Goal: Information Seeking & Learning: Learn about a topic

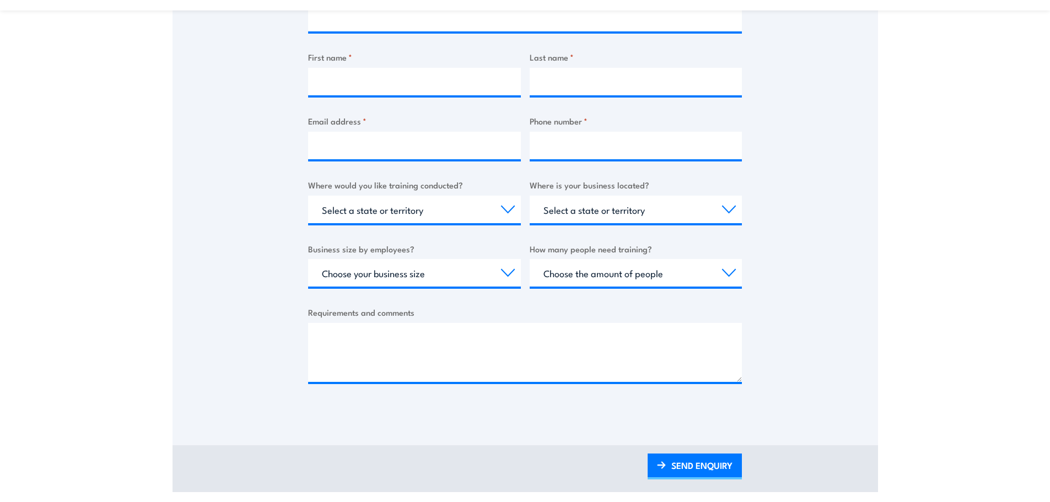
scroll to position [276, 0]
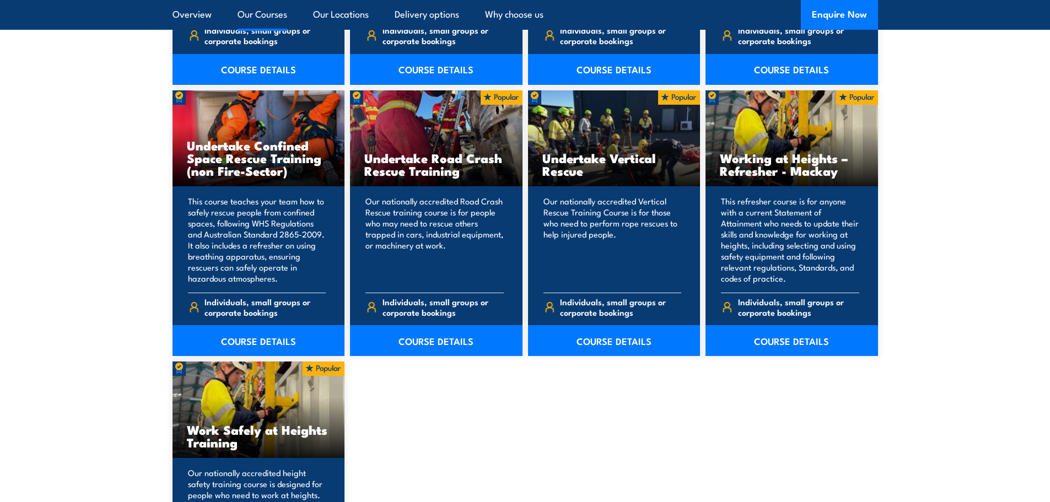
scroll to position [1144, 0]
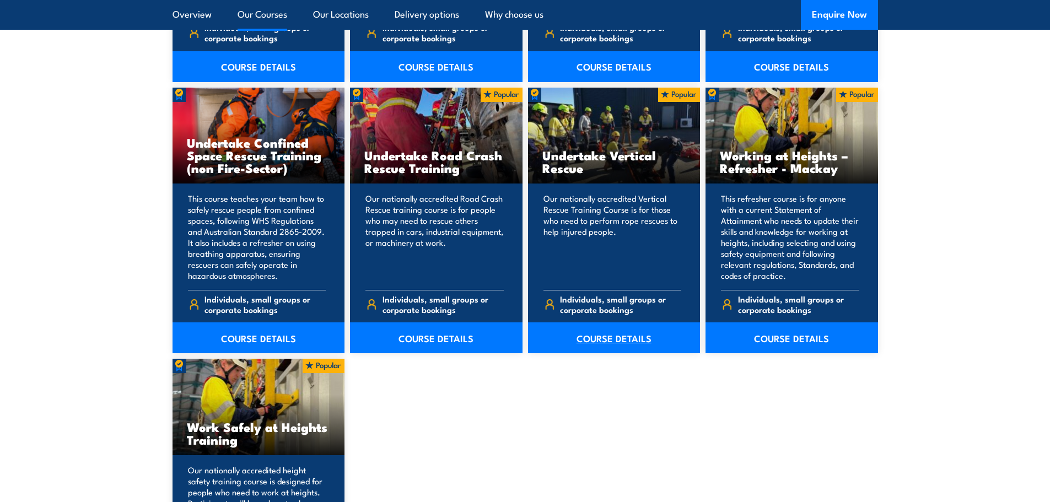
click at [633, 341] on link "COURSE DETAILS" at bounding box center [614, 337] width 173 height 31
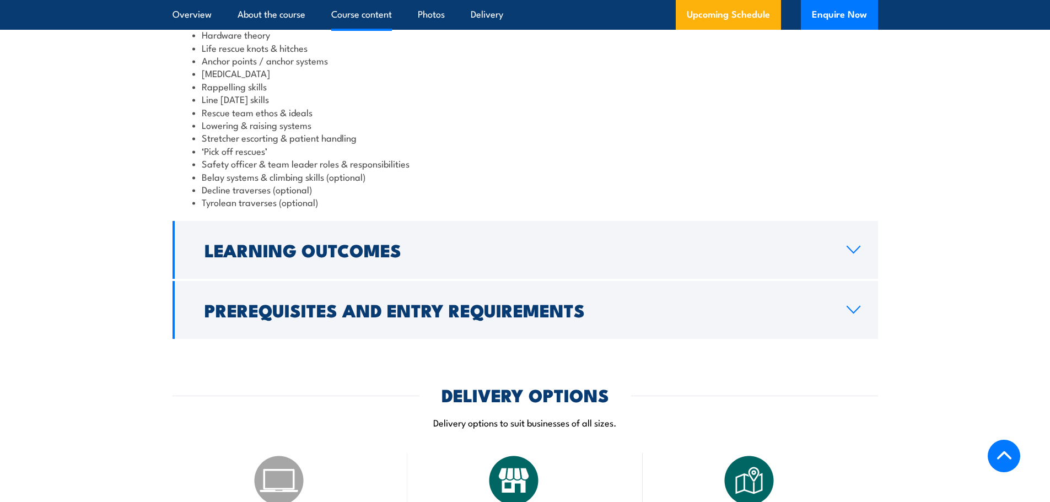
scroll to position [1020, 0]
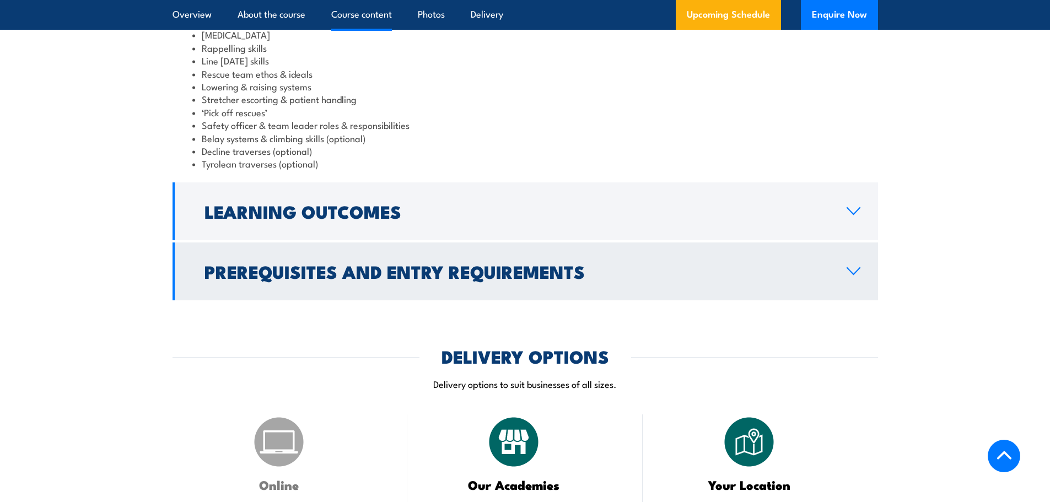
click at [257, 263] on h2 "Prerequisites and Entry Requirements" at bounding box center [516, 270] width 624 height 15
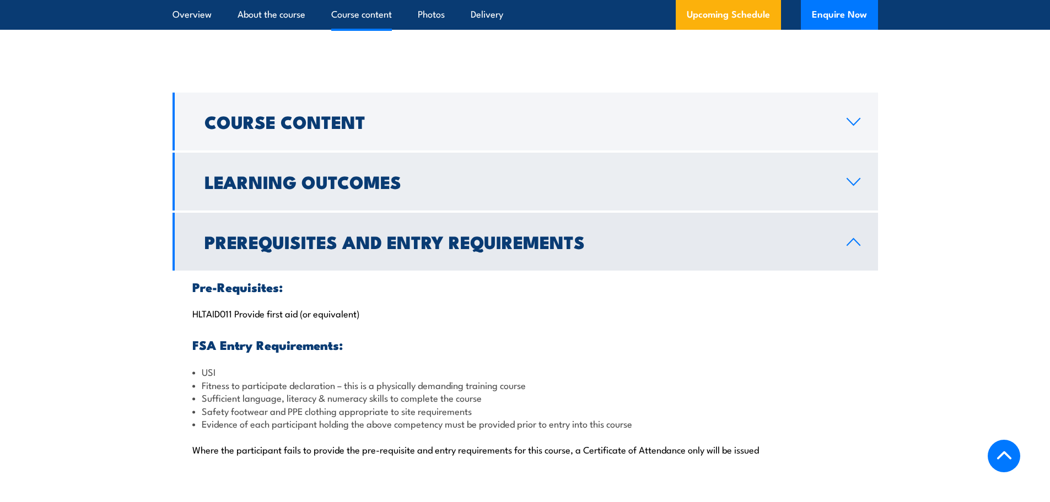
scroll to position [809, 0]
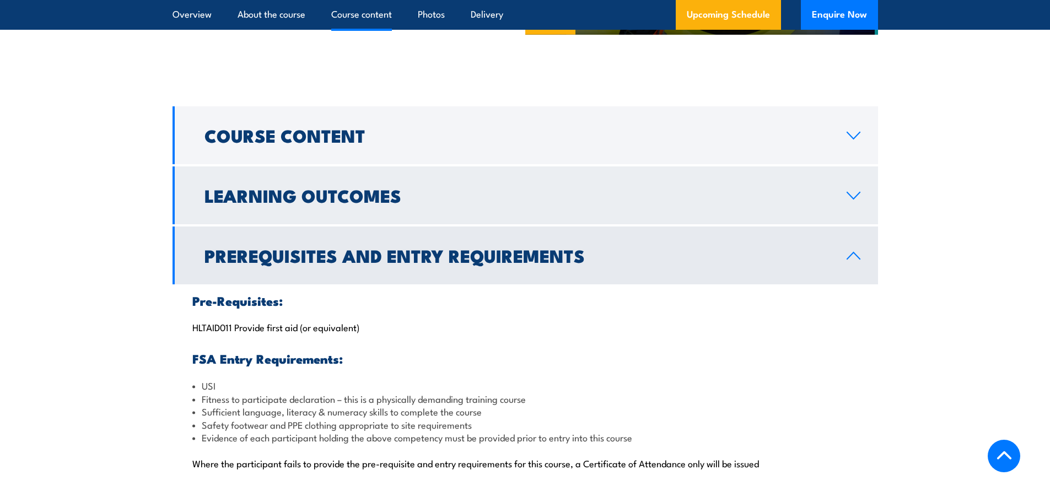
click at [285, 192] on h2 "Learning Outcomes" at bounding box center [516, 194] width 624 height 15
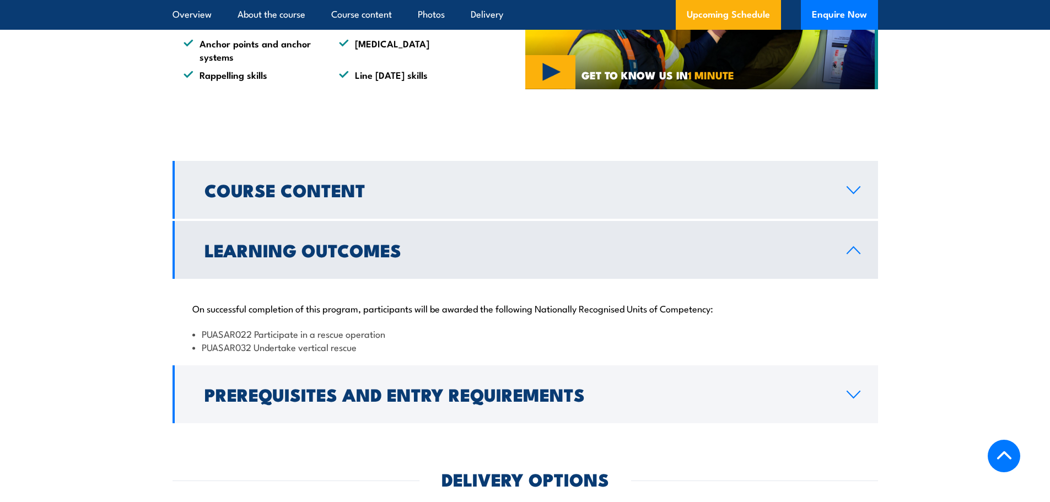
scroll to position [754, 0]
click at [267, 190] on h2 "Course Content" at bounding box center [516, 189] width 624 height 15
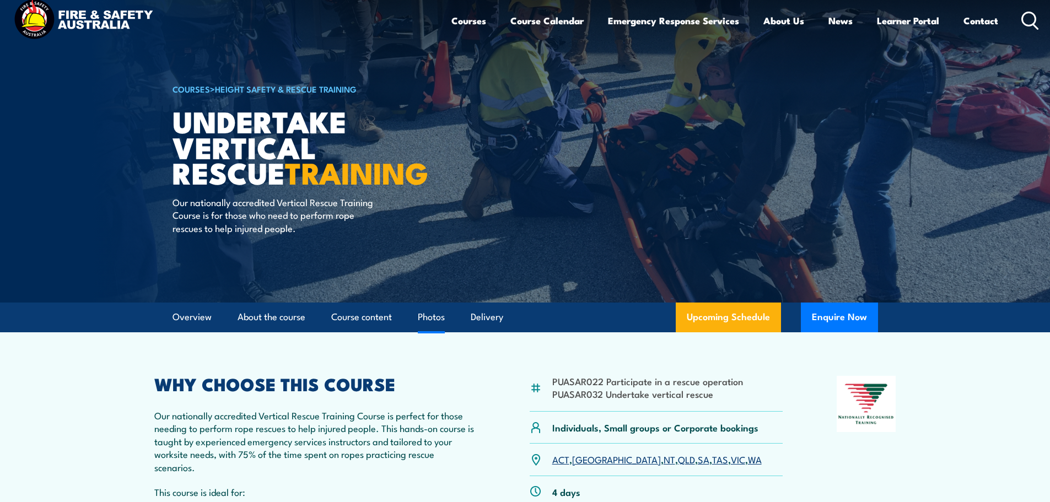
scroll to position [0, 0]
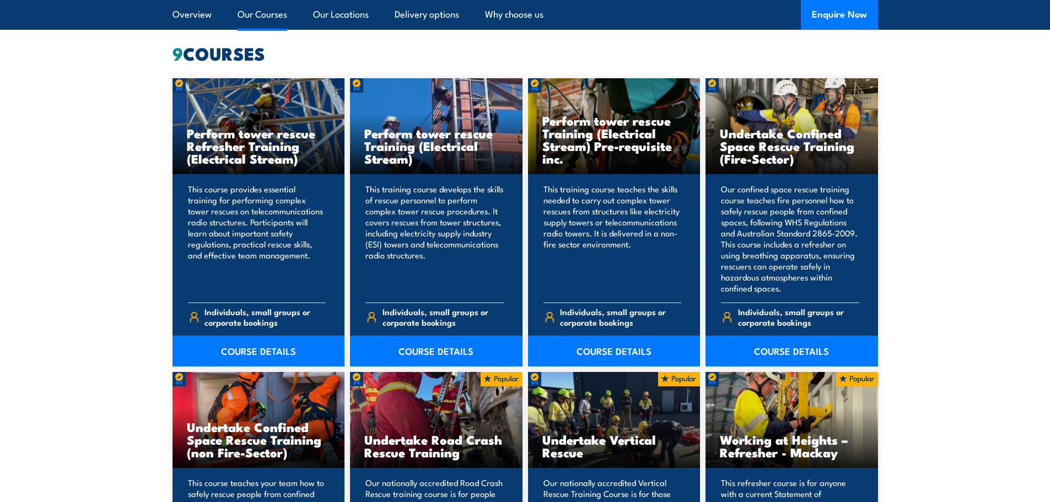
scroll to position [854, 0]
